Goal: Task Accomplishment & Management: Manage account settings

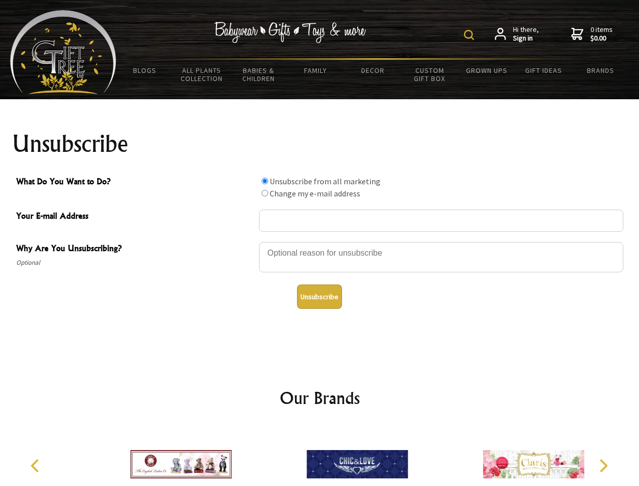
click at [471, 35] on img at bounding box center [469, 35] width 10 height 10
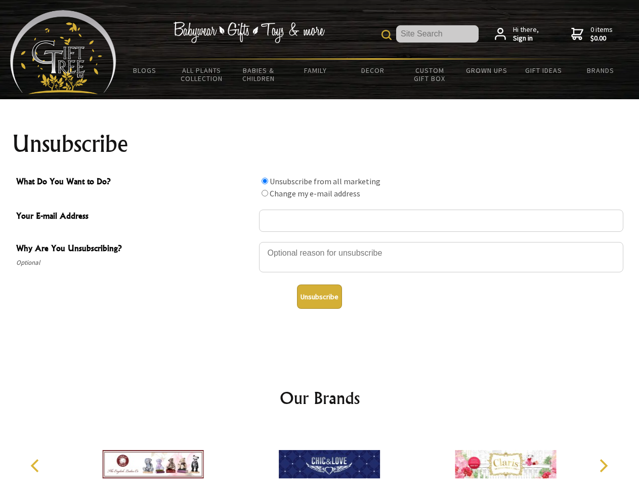
click at [320, 241] on div at bounding box center [441, 258] width 364 height 35
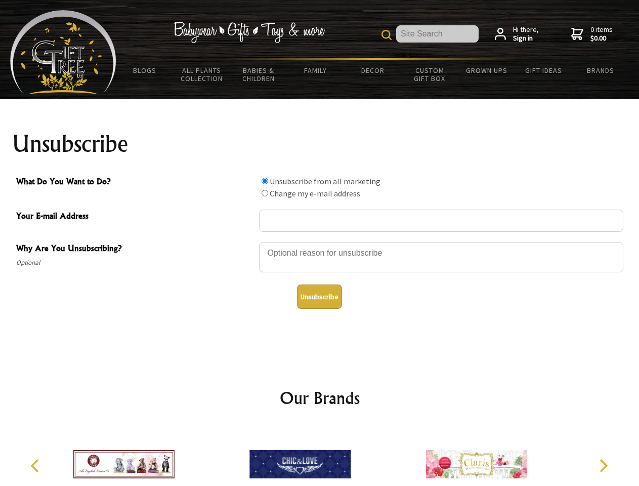
click at [265, 181] on input "What Do You Want to Do?" at bounding box center [265, 181] width 7 height 7
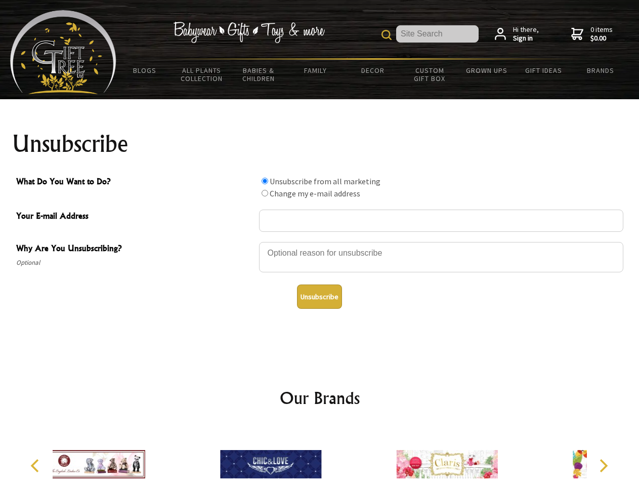
click at [265, 193] on input "What Do You Want to Do?" at bounding box center [265, 193] width 7 height 7
radio input "true"
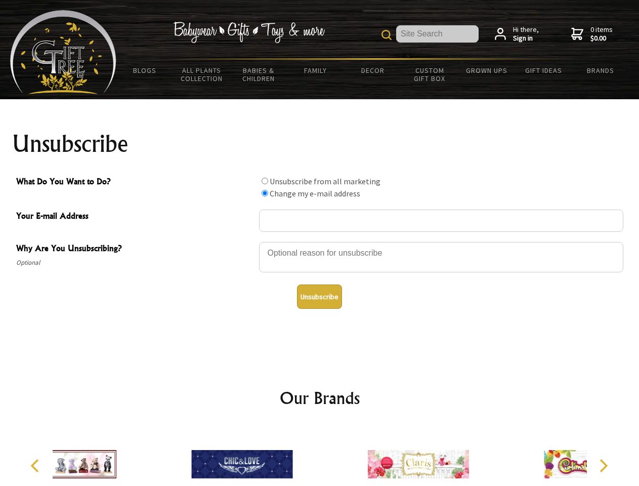
click at [319, 296] on button "Unsubscribe" at bounding box center [319, 296] width 45 height 24
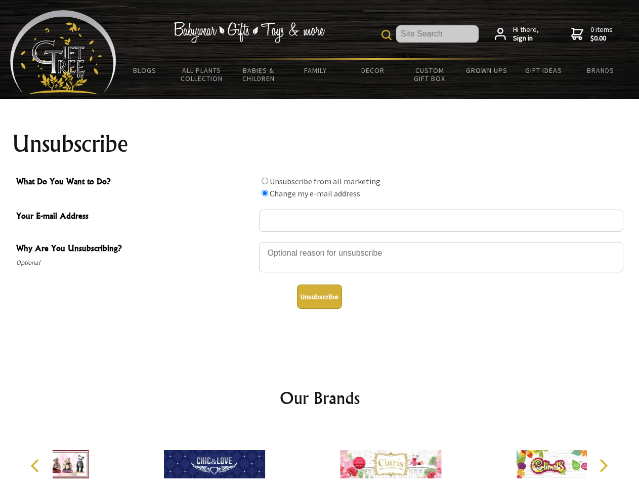
click at [36, 465] on icon "Previous" at bounding box center [35, 465] width 13 height 13
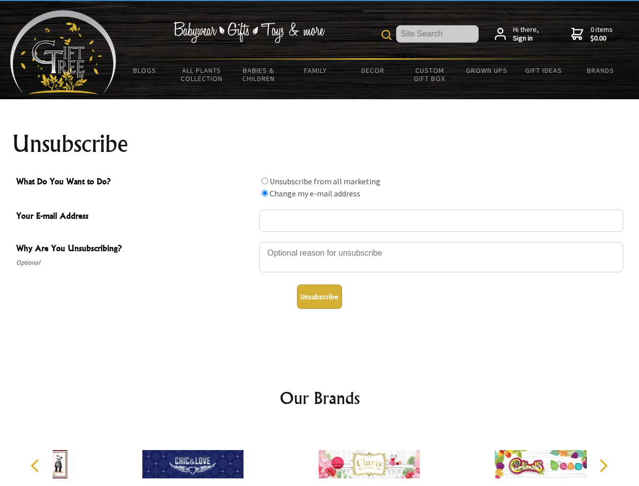
click at [603, 465] on icon "Next" at bounding box center [602, 465] width 13 height 13
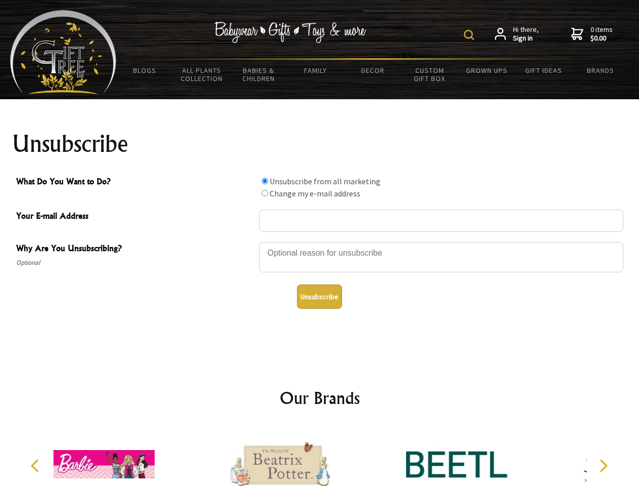
click at [471, 35] on img at bounding box center [469, 35] width 10 height 10
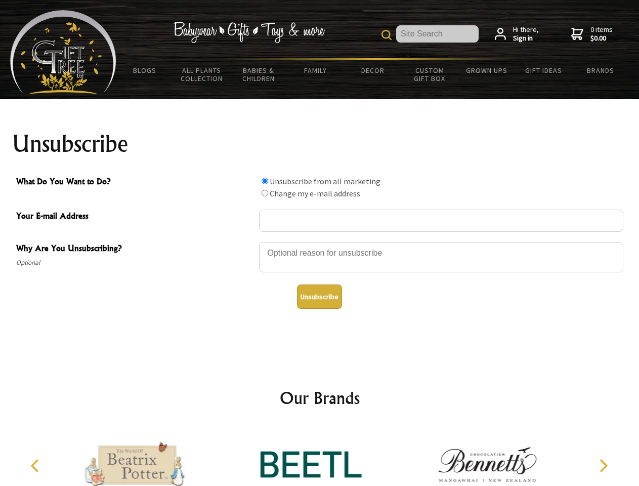
click at [320, 241] on div at bounding box center [441, 258] width 364 height 35
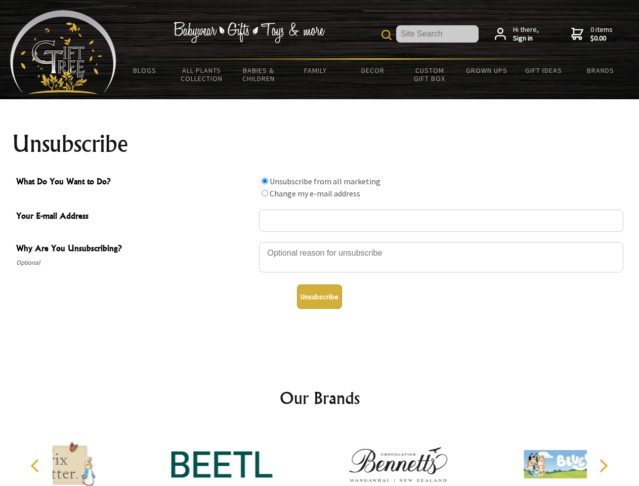
click at [265, 181] on input "What Do You Want to Do?" at bounding box center [265, 181] width 7 height 7
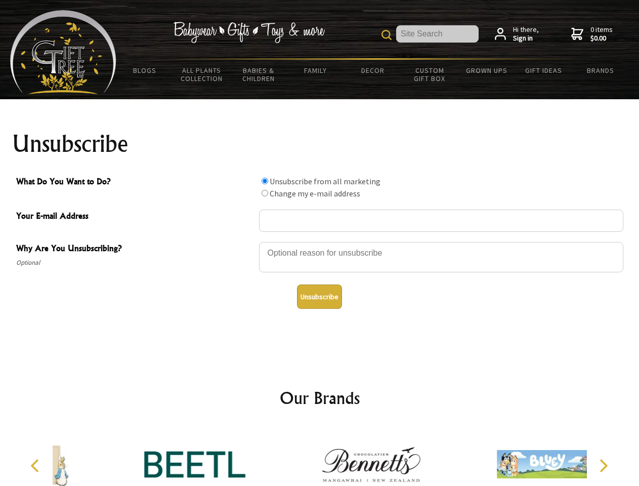
click at [265, 193] on input "What Do You Want to Do?" at bounding box center [265, 193] width 7 height 7
radio input "true"
click at [319, 296] on button "Unsubscribe" at bounding box center [319, 296] width 45 height 24
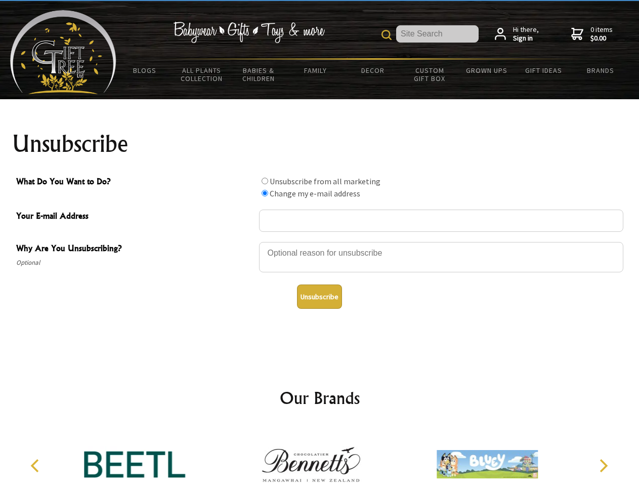
click at [36, 465] on icon "Previous" at bounding box center [35, 465] width 13 height 13
click at [603, 465] on icon "Next" at bounding box center [602, 465] width 13 height 13
